Goal: Check status: Check status

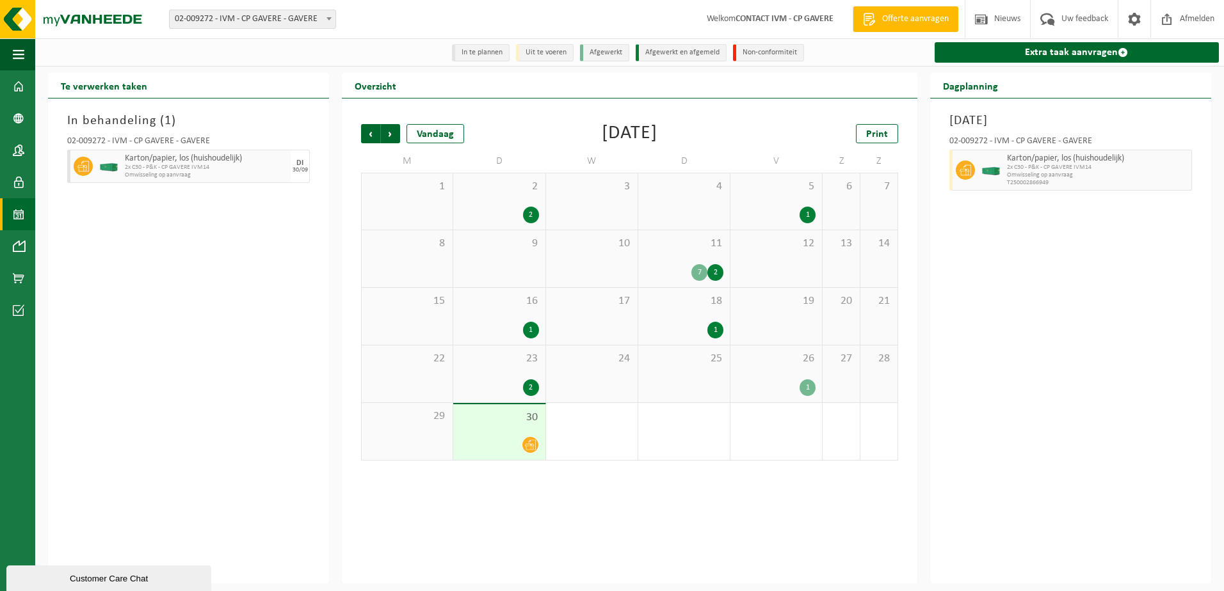
click at [515, 426] on div "30" at bounding box center [499, 433] width 92 height 56
click at [801, 371] on div "26 1" at bounding box center [776, 374] width 92 height 57
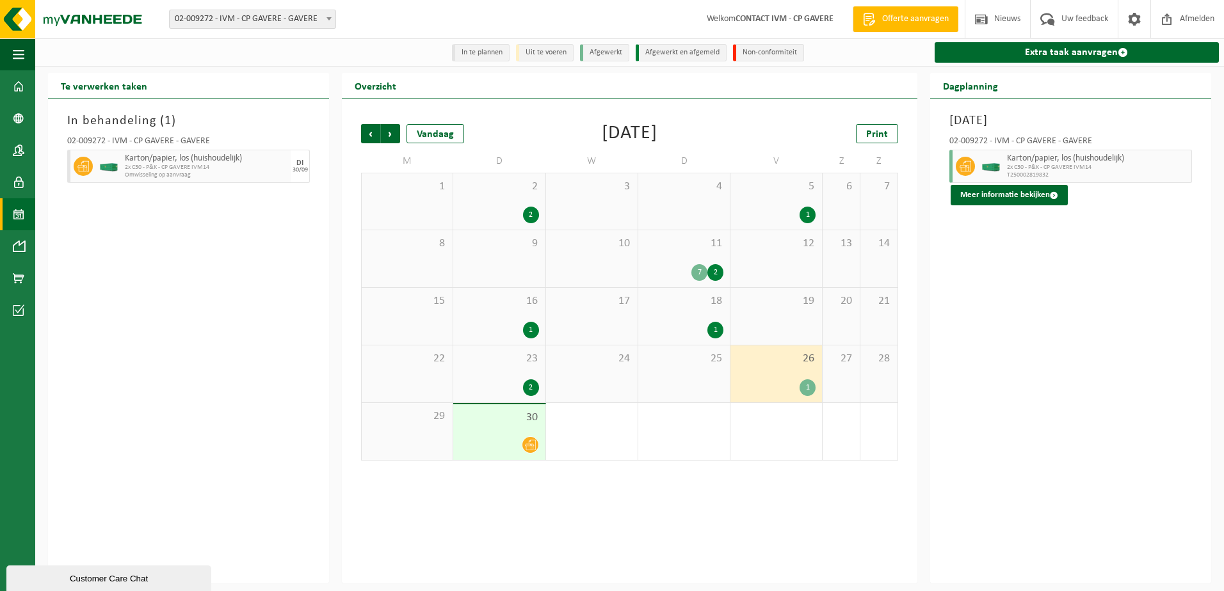
click at [502, 438] on div at bounding box center [499, 445] width 79 height 17
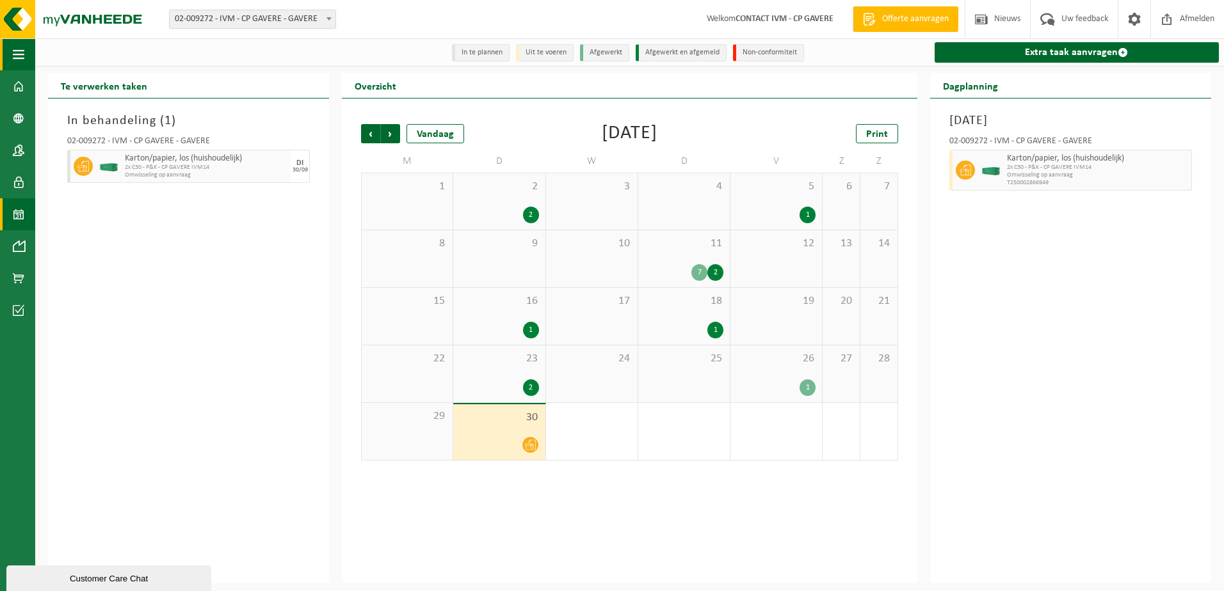
click at [24, 51] on span "button" at bounding box center [19, 54] width 12 height 32
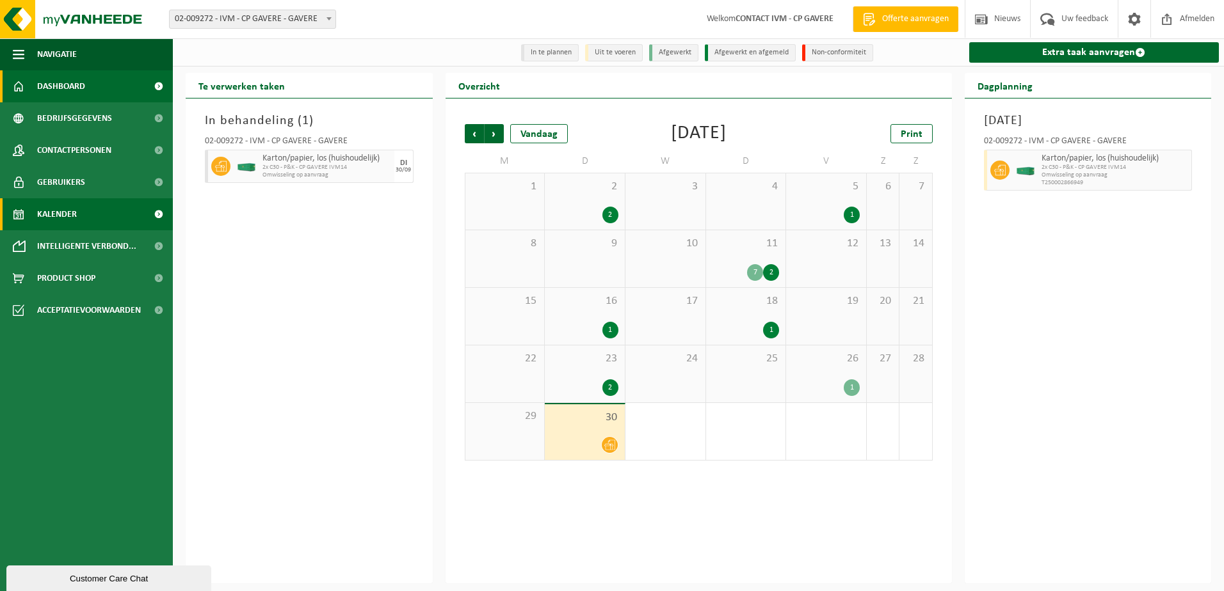
click at [51, 89] on span "Dashboard" at bounding box center [61, 86] width 48 height 32
